Goal: Information Seeking & Learning: Check status

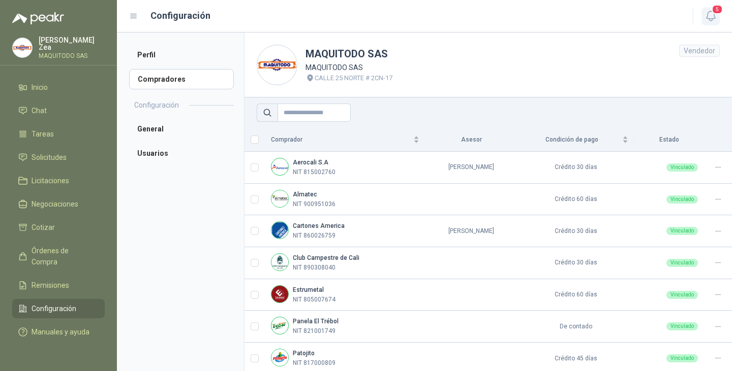
click at [717, 13] on span "5" at bounding box center [716, 10] width 11 height 10
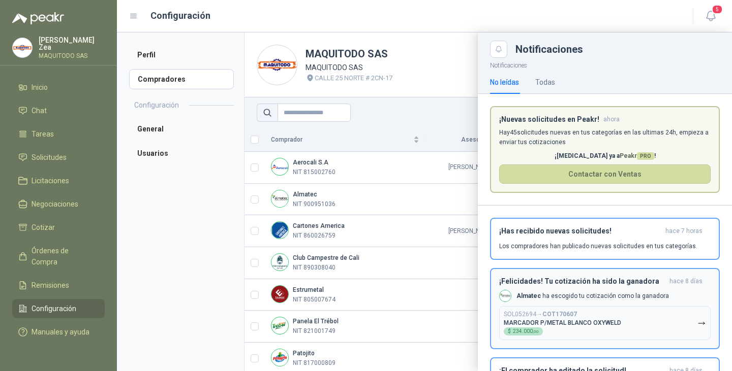
click at [573, 315] on b "COT170607" at bounding box center [559, 314] width 35 height 7
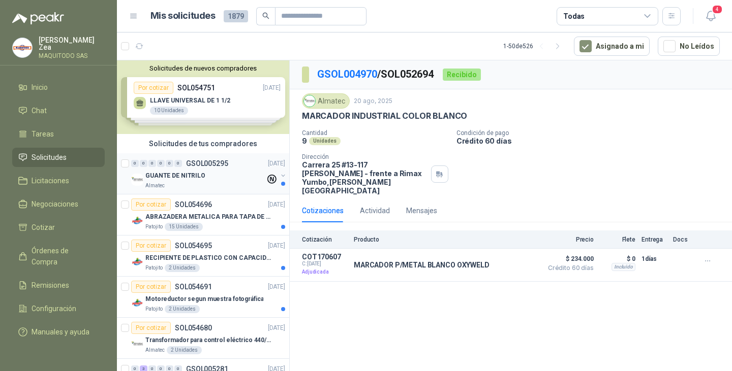
click at [199, 182] on div "Almatec" at bounding box center [205, 186] width 120 height 8
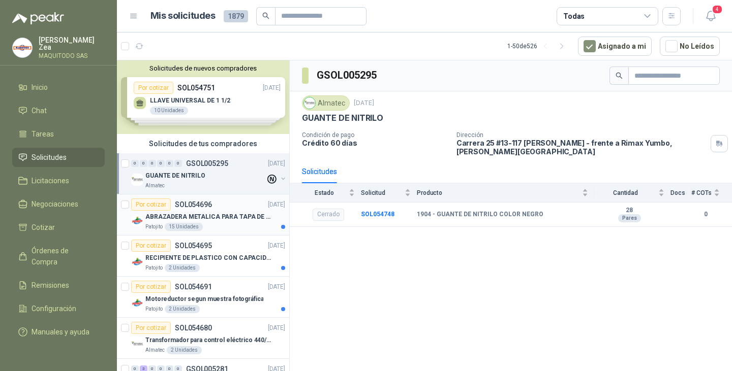
click at [229, 222] on div "ABRAZADERA METALICA PARA TAPA DE TAMBOR DE PLASTICO DE 50 LT" at bounding box center [215, 217] width 140 height 12
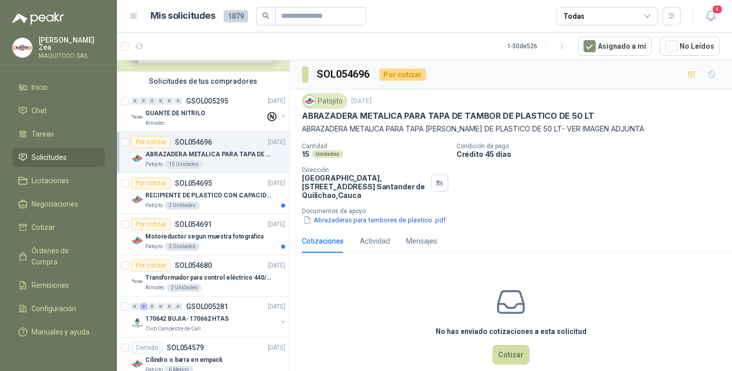
scroll to position [102, 0]
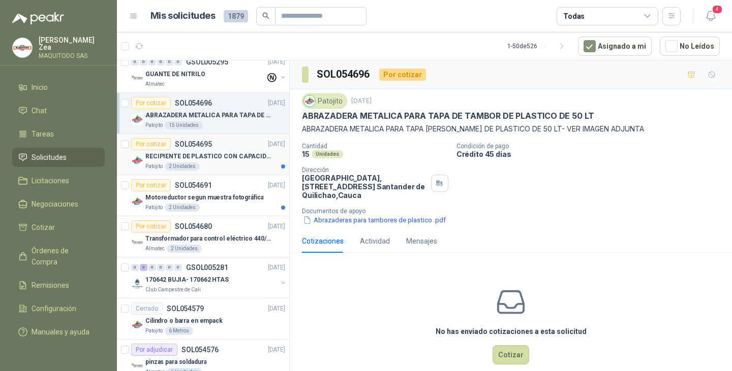
click at [223, 155] on p "RECIPIENTE DE PLASTICO CON CAPACIDAD DE 1.8 LT PARA LA EXTRACCIÓN MANUAL DE LIQ…" at bounding box center [208, 157] width 127 height 10
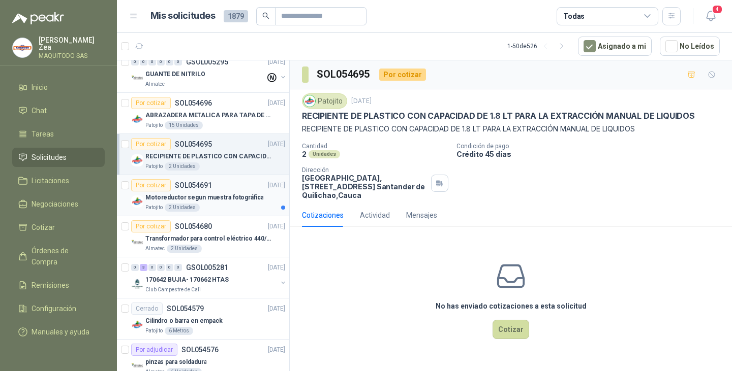
click at [223, 190] on div "Por cotizar SOL054691 [DATE]" at bounding box center [208, 185] width 154 height 12
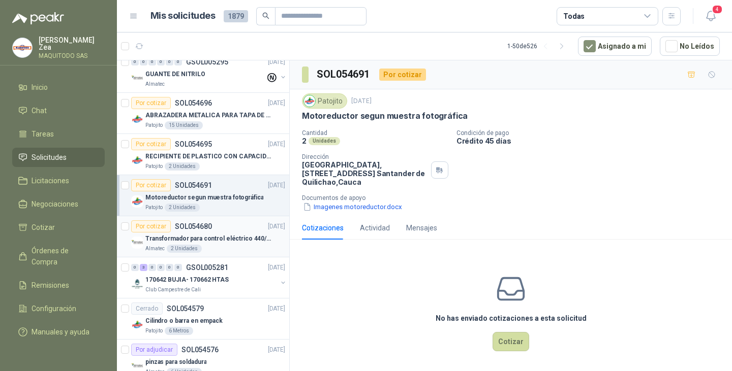
click at [222, 245] on div "Almatec 2 Unidades" at bounding box center [215, 249] width 140 height 8
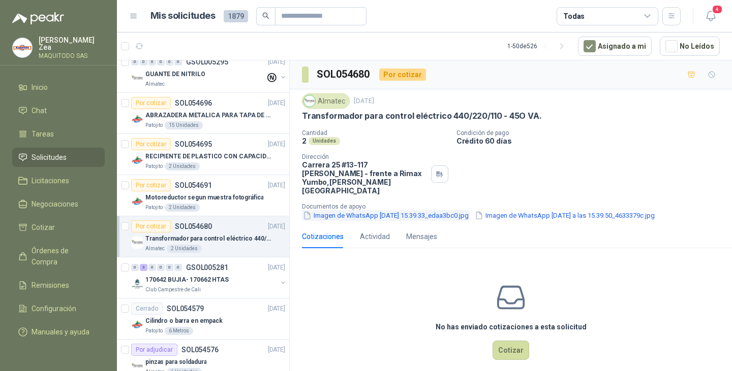
click at [413, 210] on button "Imagen de WhatsApp [DATE] 15.39.33_edaa3bc0.jpg" at bounding box center [386, 215] width 168 height 11
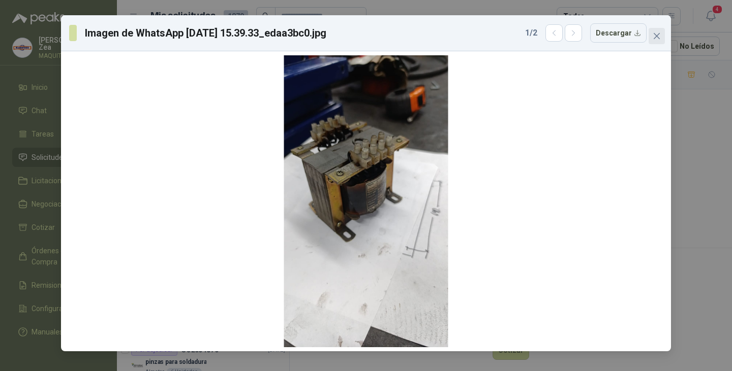
click at [657, 36] on icon "close" at bounding box center [656, 36] width 6 height 6
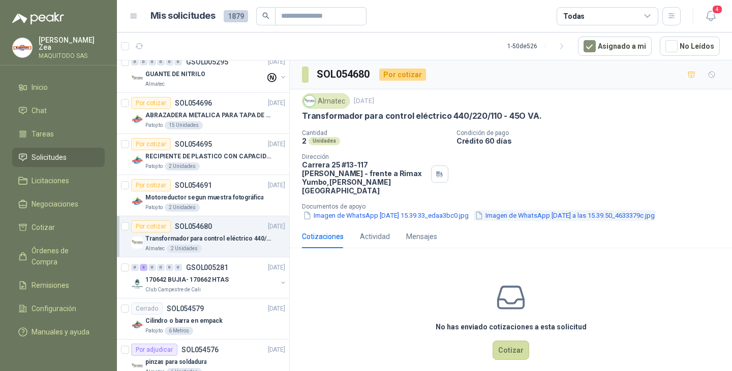
click at [569, 210] on button "Imagen de WhatsApp [DATE] a las 15.39.50_4633379c.jpg" at bounding box center [565, 215] width 182 height 11
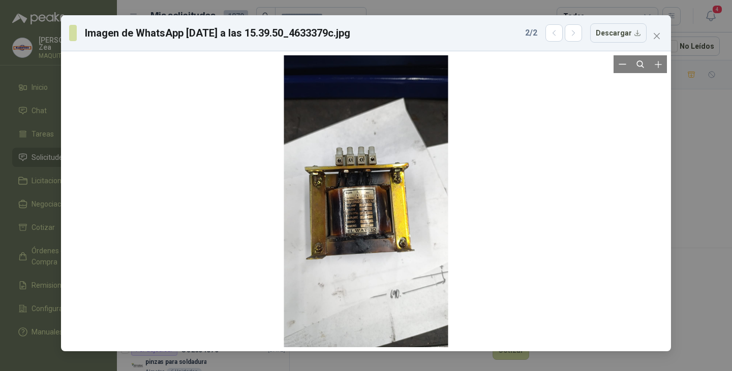
click at [380, 233] on div at bounding box center [366, 201] width 164 height 292
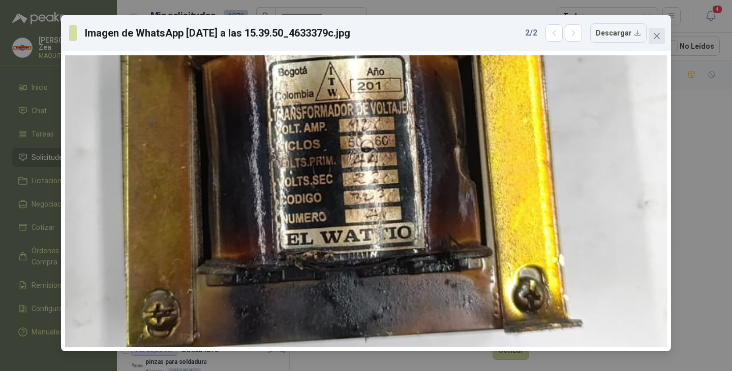
click at [663, 36] on span "Close" at bounding box center [656, 36] width 16 height 8
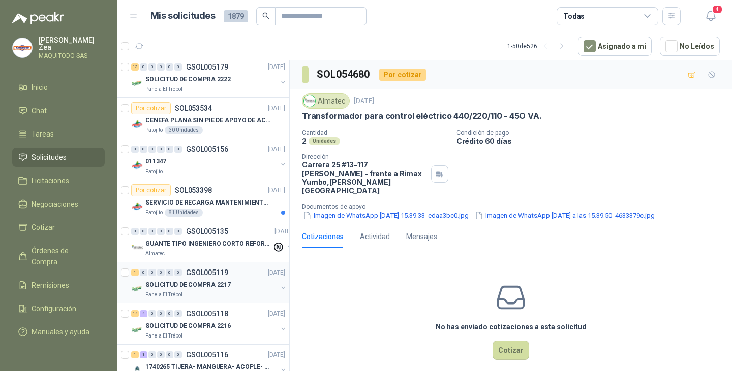
scroll to position [1423, 0]
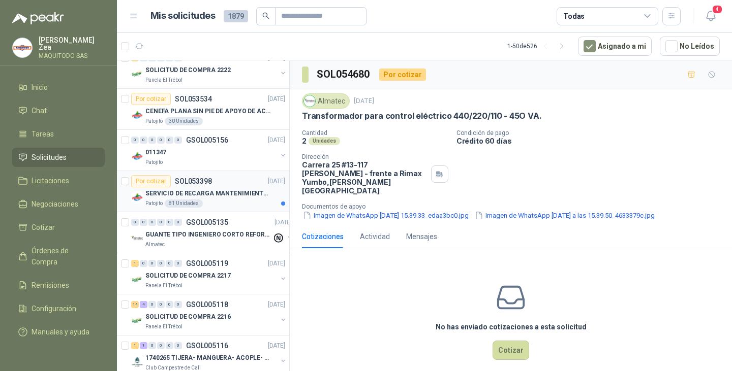
click at [223, 194] on p "SERVICIO DE RECARGA MANTENIMIENTO Y PRESTAMOS DE EXTINTORES" at bounding box center [208, 194] width 127 height 10
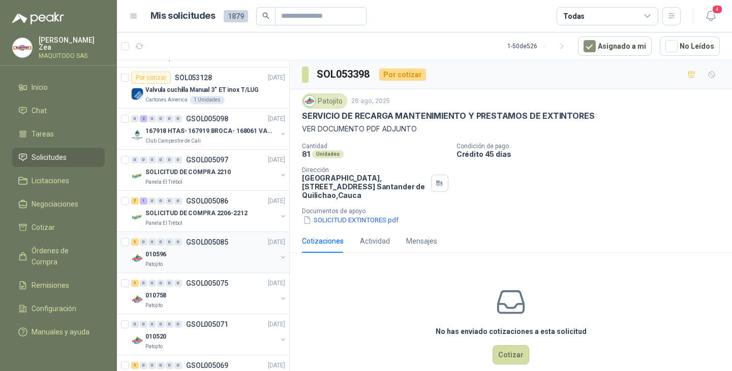
scroll to position [1604, 0]
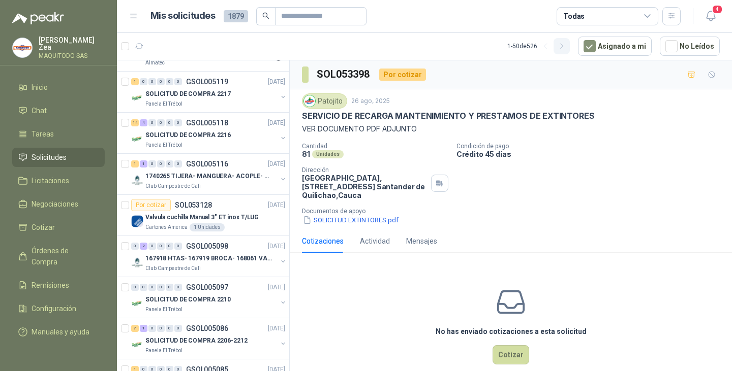
click at [566, 45] on icon "button" at bounding box center [561, 46] width 9 height 9
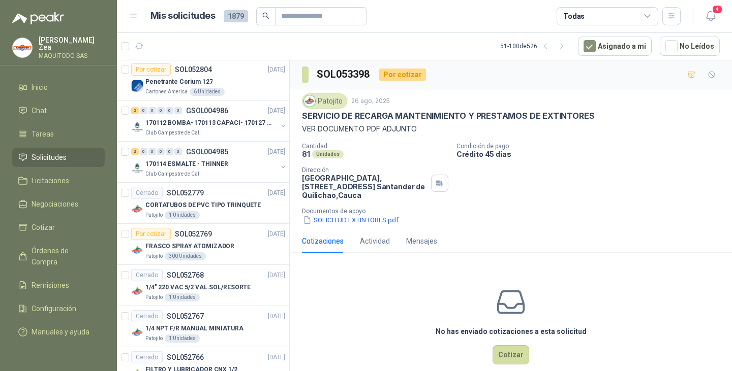
scroll to position [0, 0]
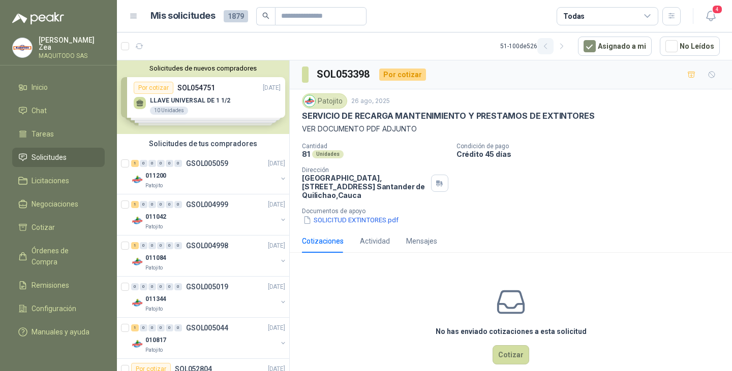
click at [553, 41] on button "button" at bounding box center [545, 46] width 16 height 16
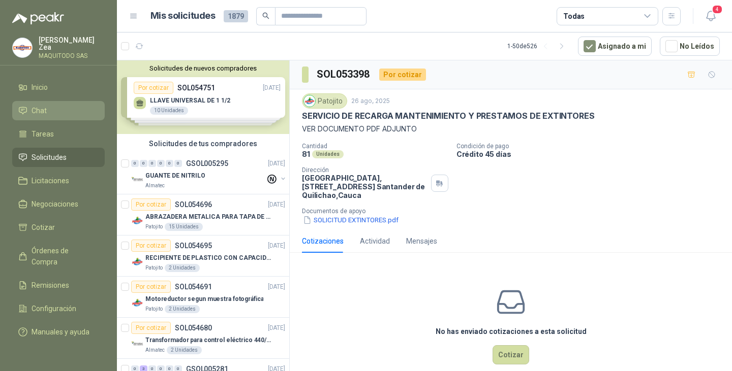
click at [36, 101] on link "Chat" at bounding box center [58, 110] width 92 height 19
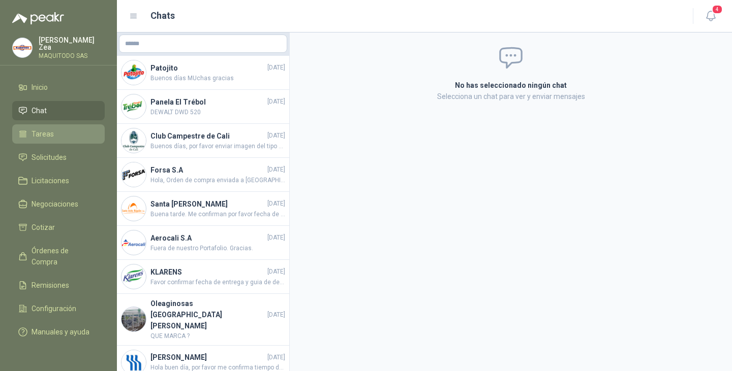
click at [62, 141] on link "Tareas" at bounding box center [58, 133] width 92 height 19
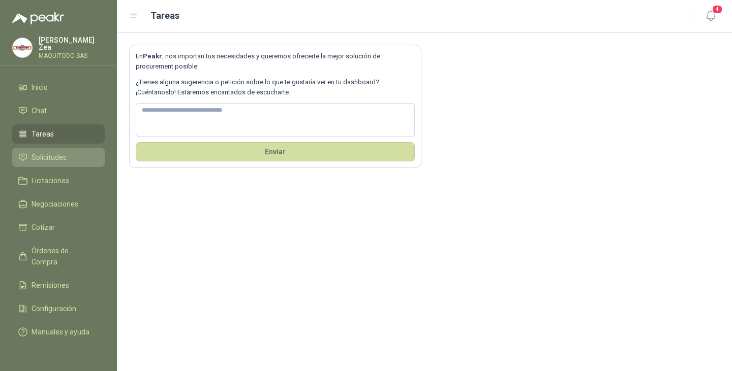
click at [51, 161] on link "Solicitudes" at bounding box center [58, 157] width 92 height 19
